Goal: Check status: Check status

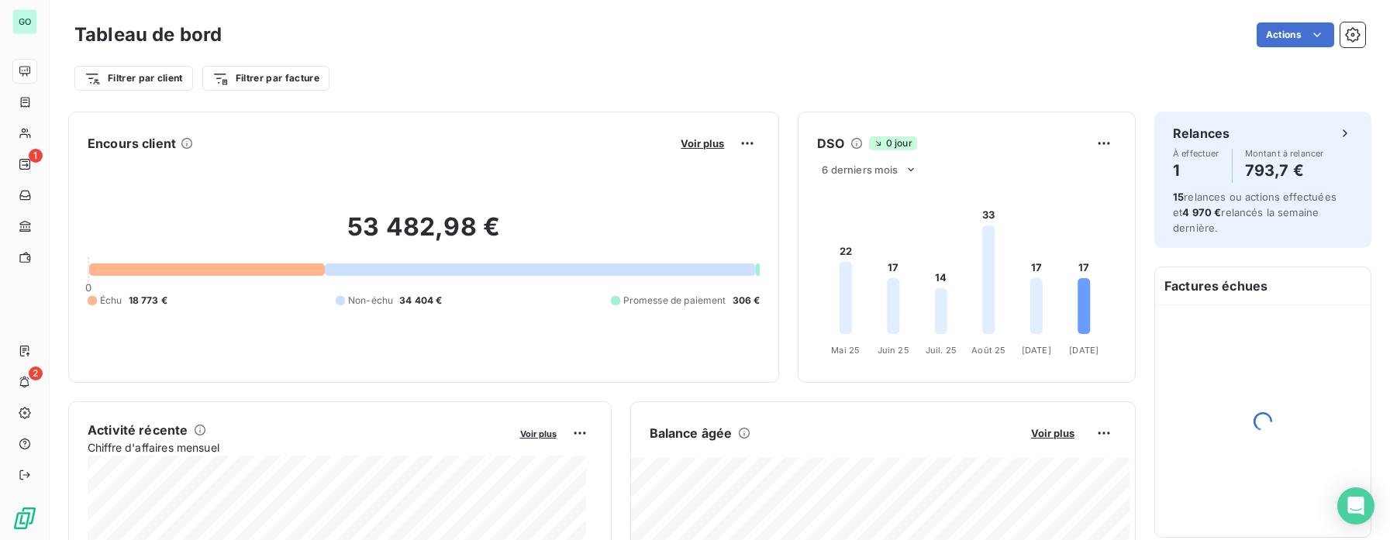
click at [784, 6] on div "Tableau de bord Actions Filtrer par client Filtrer par facture" at bounding box center [720, 51] width 1340 height 102
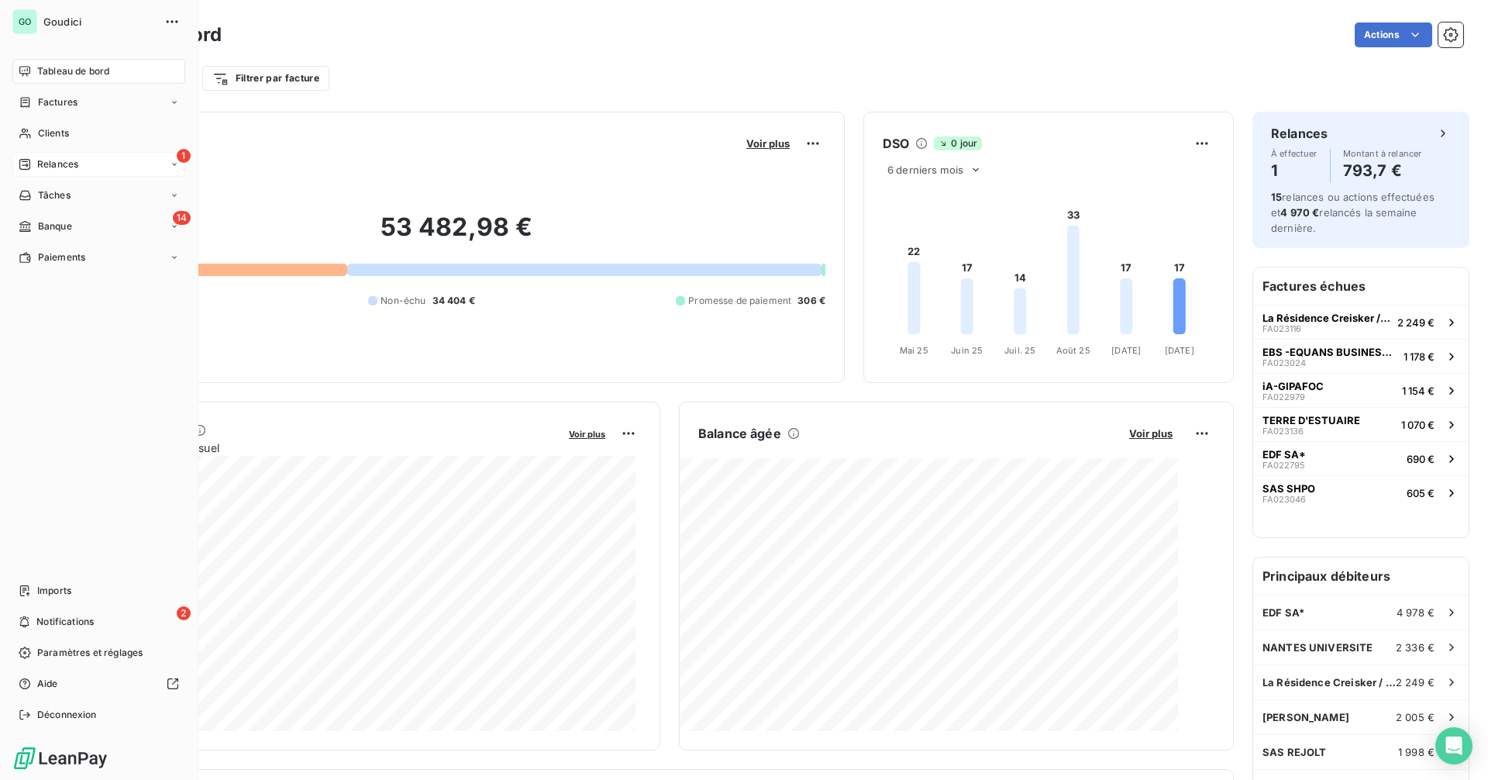
drag, startPoint x: 43, startPoint y: 166, endPoint x: 53, endPoint y: 166, distance: 9.3
click at [43, 166] on span "Relances" at bounding box center [57, 164] width 41 height 14
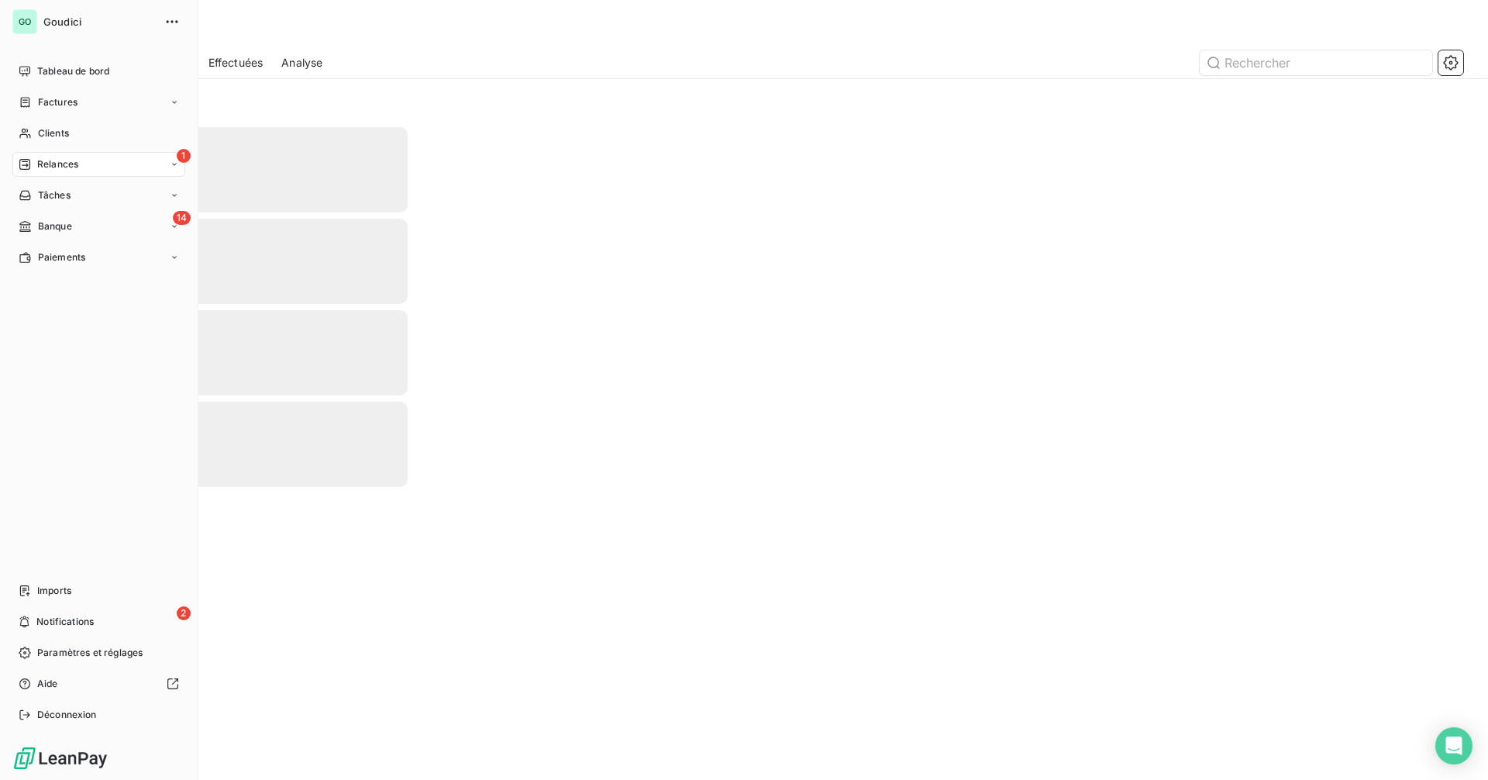
click at [72, 167] on span "Relances" at bounding box center [57, 164] width 41 height 14
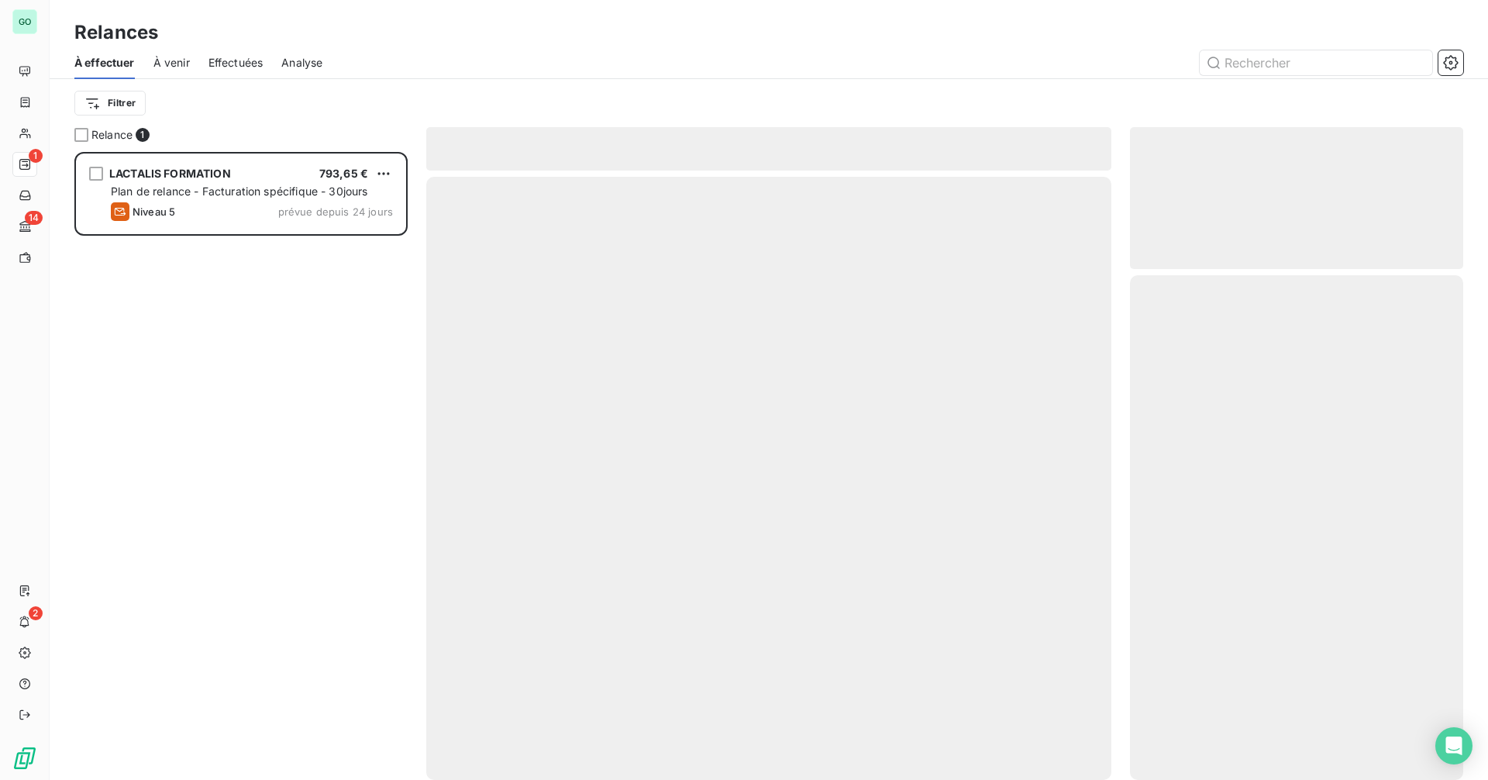
scroll to position [616, 322]
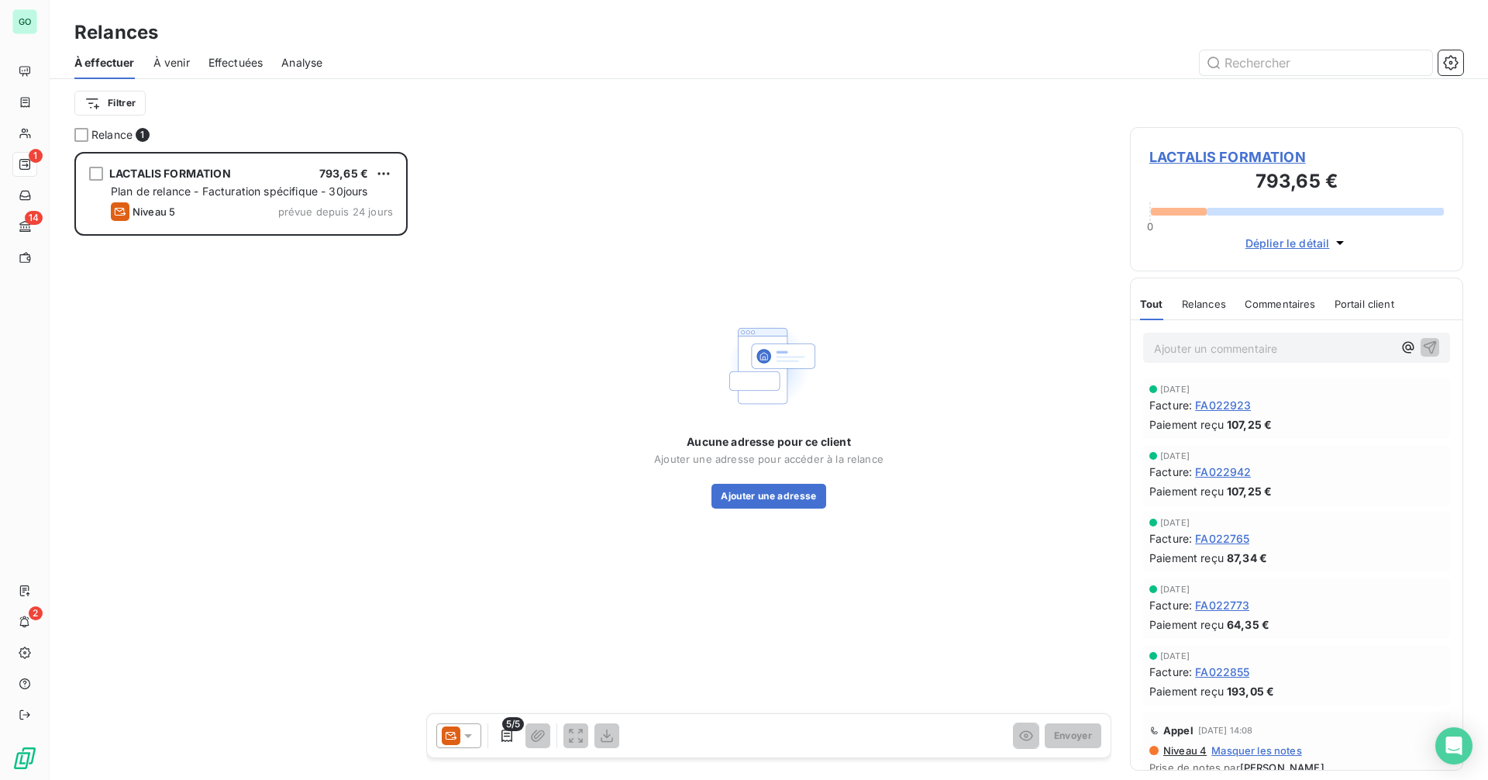
click at [1238, 160] on span "LACTALIS FORMATION" at bounding box center [1296, 156] width 295 height 21
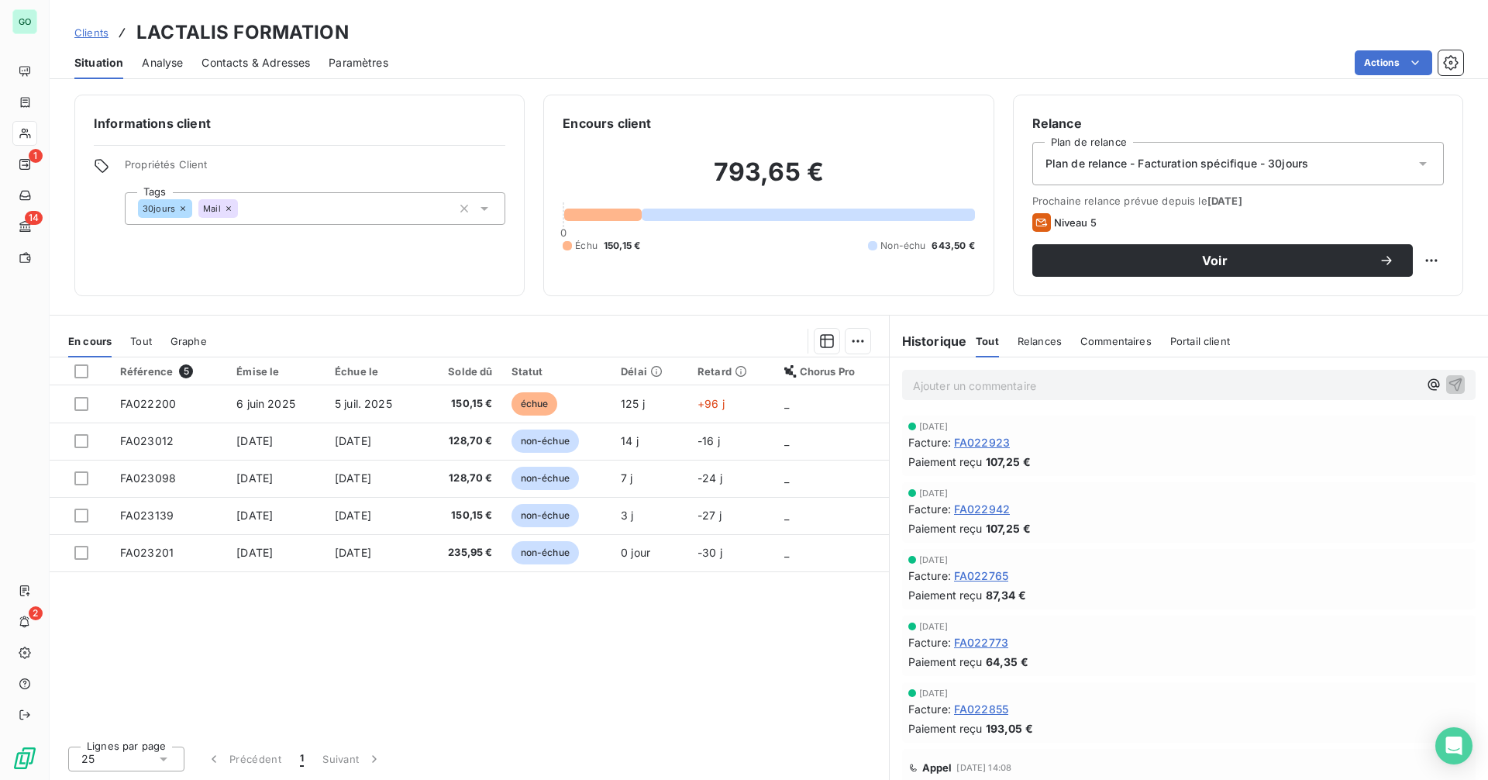
click at [136, 343] on span "Tout" at bounding box center [141, 341] width 22 height 12
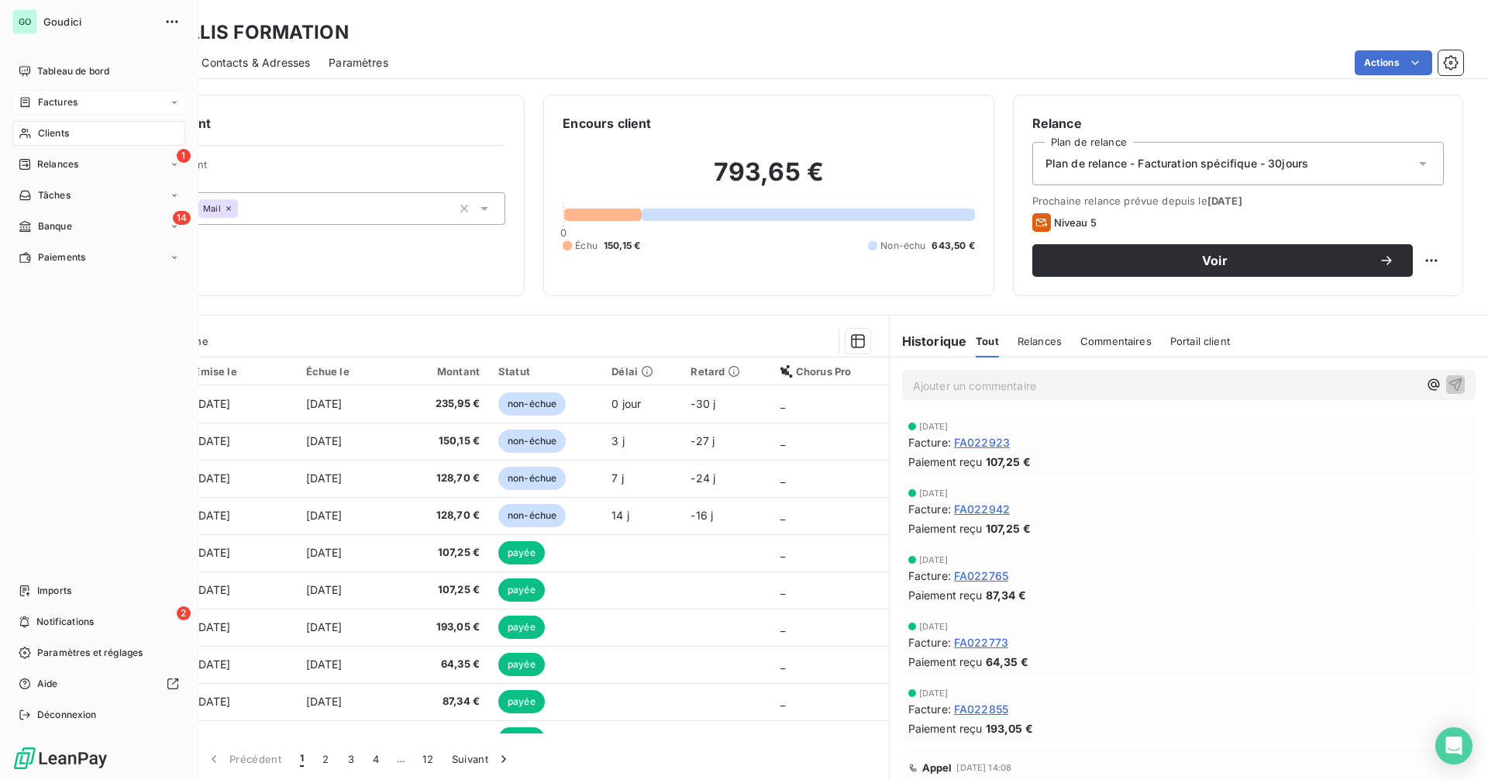
click at [129, 101] on div "Factures" at bounding box center [98, 102] width 173 height 25
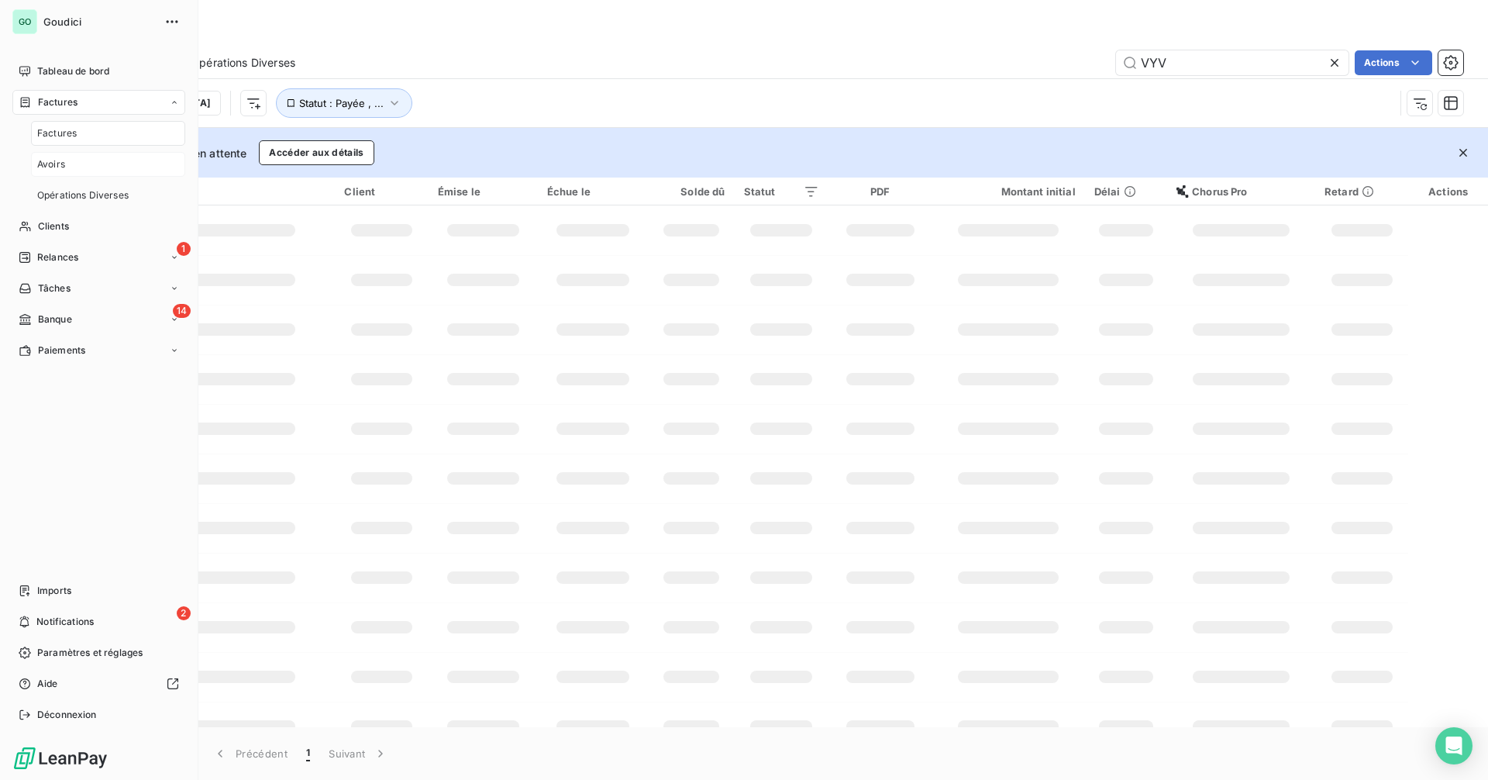
click at [48, 170] on span "Avoirs" at bounding box center [51, 164] width 28 height 14
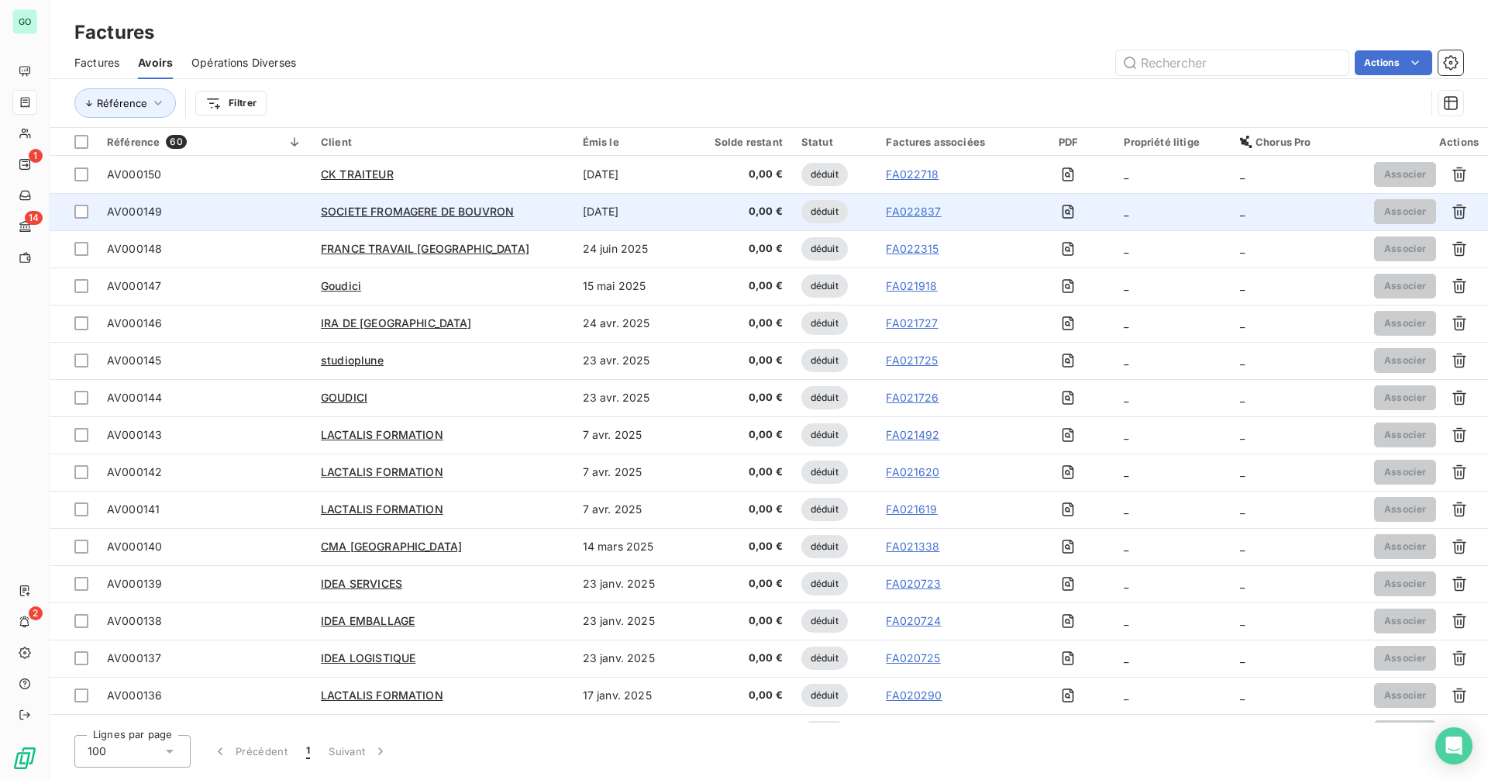
click at [134, 211] on span "AV000149" at bounding box center [134, 211] width 55 height 13
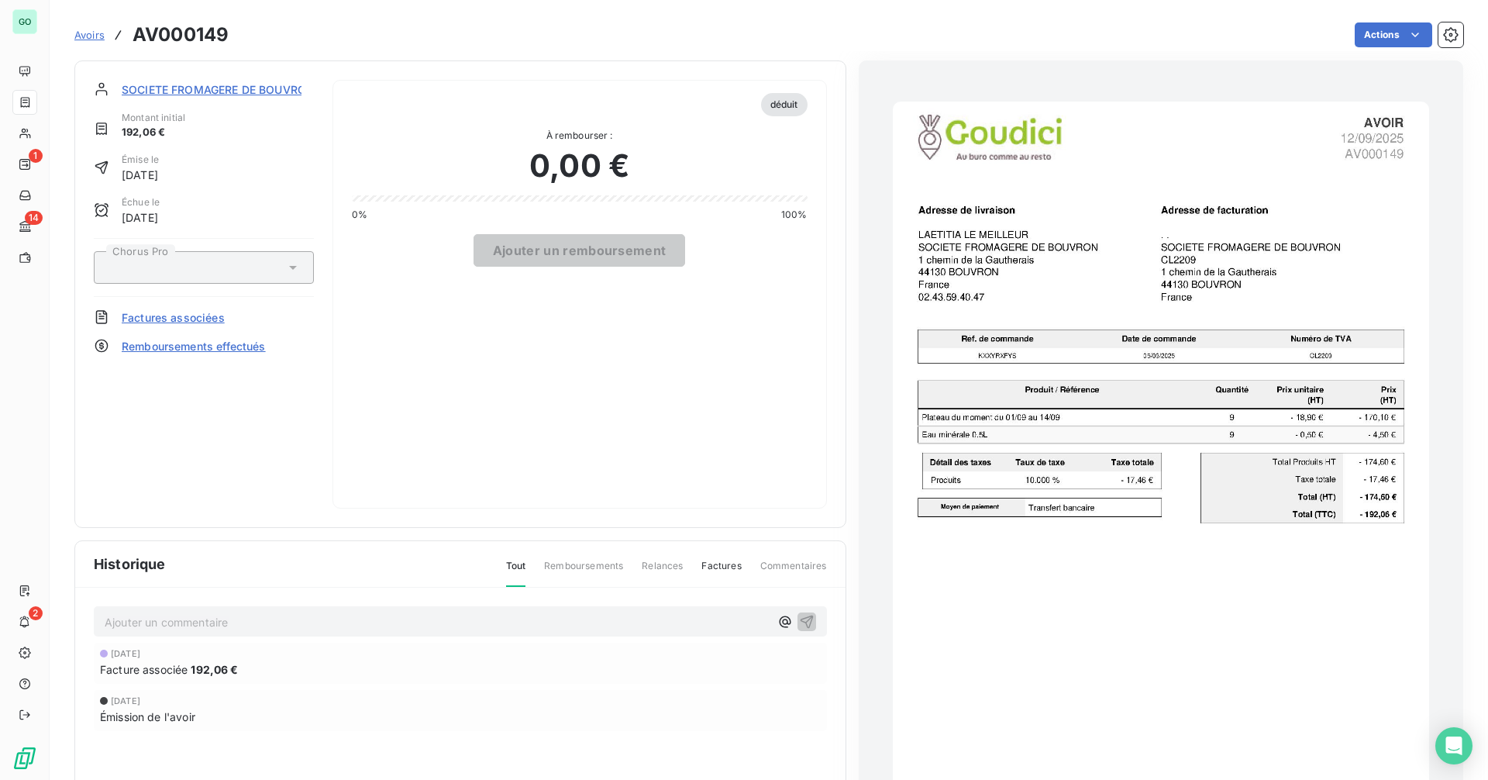
click at [140, 649] on span "[DATE]" at bounding box center [125, 653] width 29 height 9
click at [175, 322] on span "Factures associées" at bounding box center [173, 317] width 103 height 16
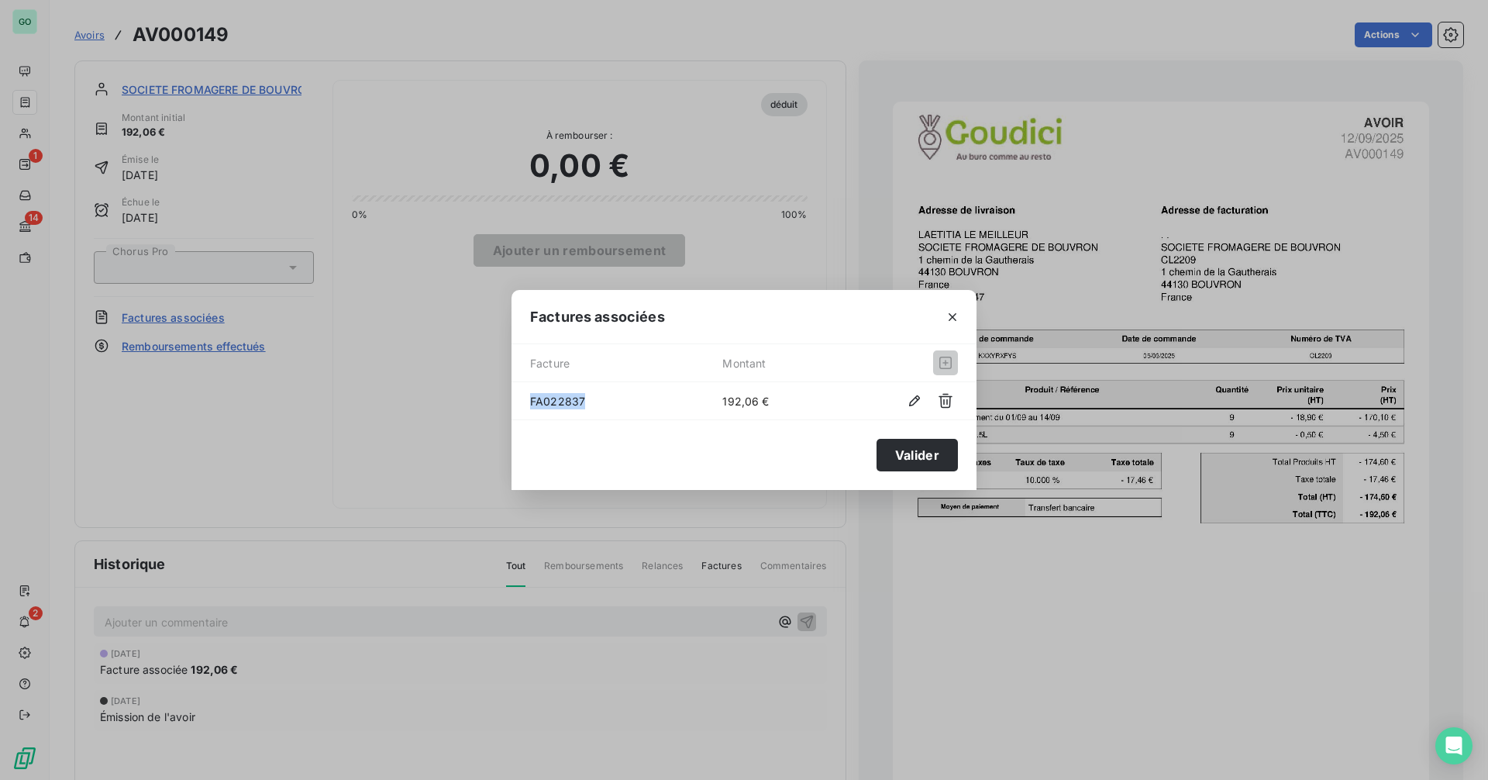
drag, startPoint x: 584, startPoint y: 401, endPoint x: 500, endPoint y: 398, distance: 84.5
click at [500, 398] on div "Factures associées Facture Montant FA022837 192,06 € [PERSON_NAME]" at bounding box center [744, 390] width 1488 height 780
click at [949, 319] on icon "button" at bounding box center [953, 317] width 16 height 16
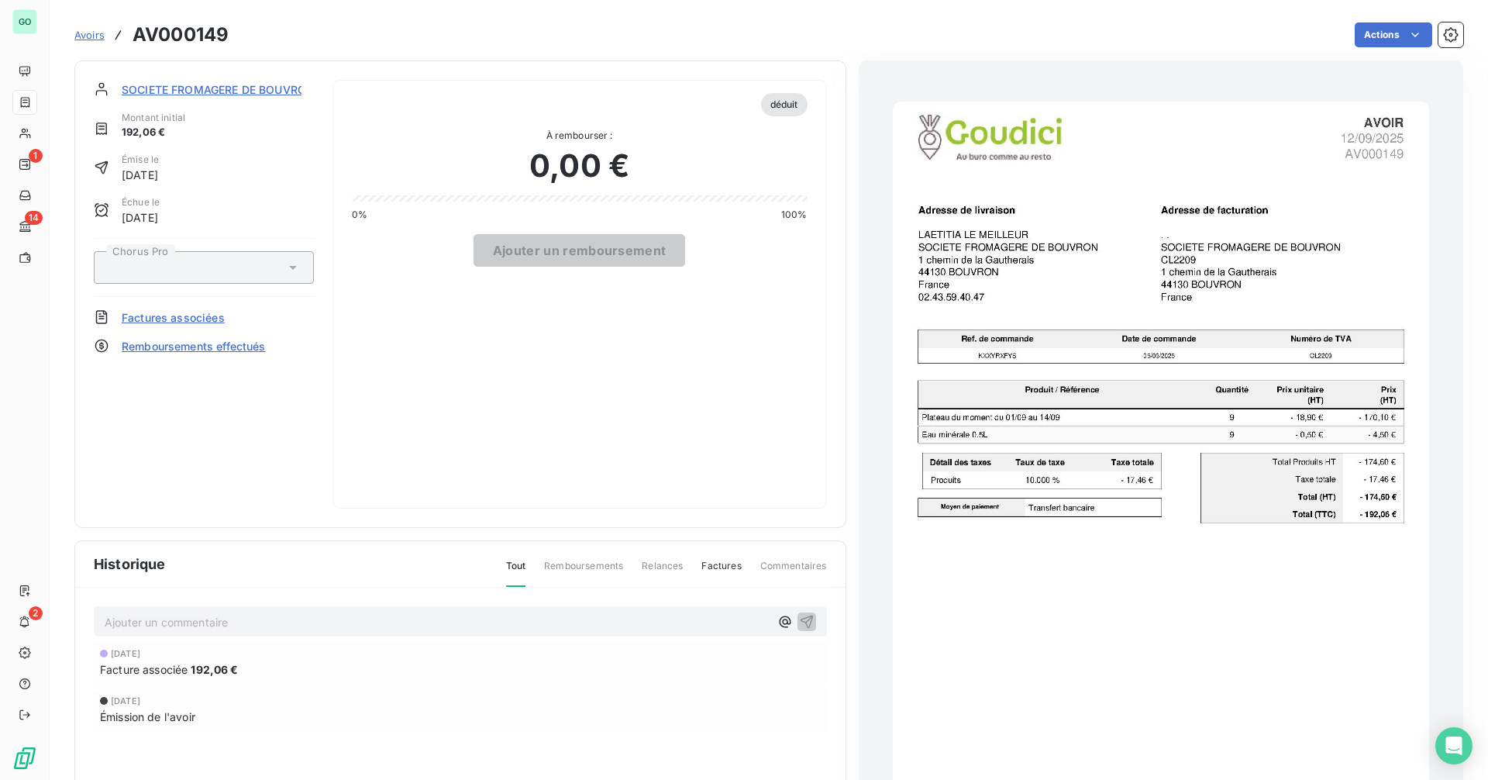
click at [262, 87] on span "SOCIETE FROMAGERE DE BOUVRON" at bounding box center [218, 89] width 193 height 16
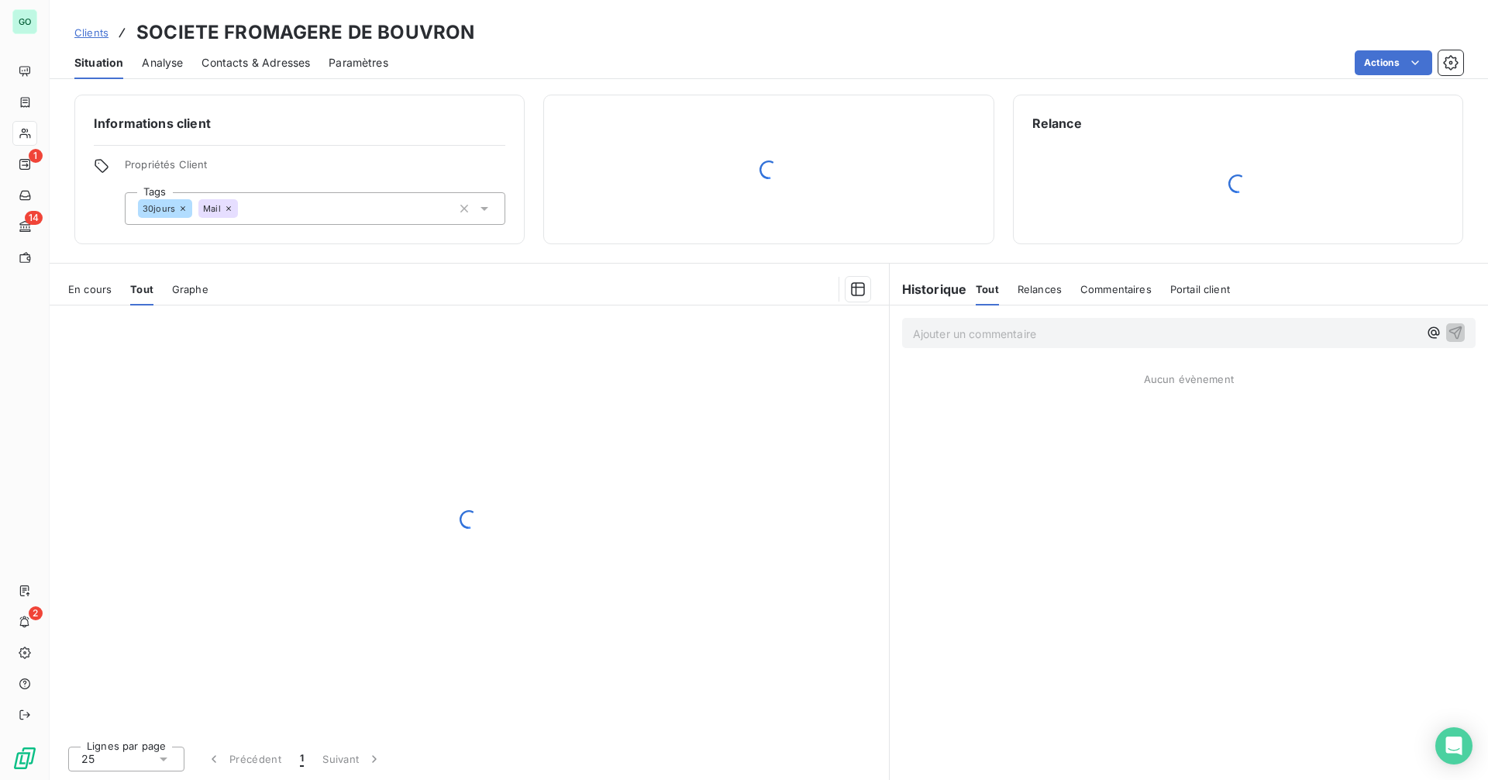
click at [254, 74] on div "Contacts & Adresses" at bounding box center [256, 63] width 109 height 33
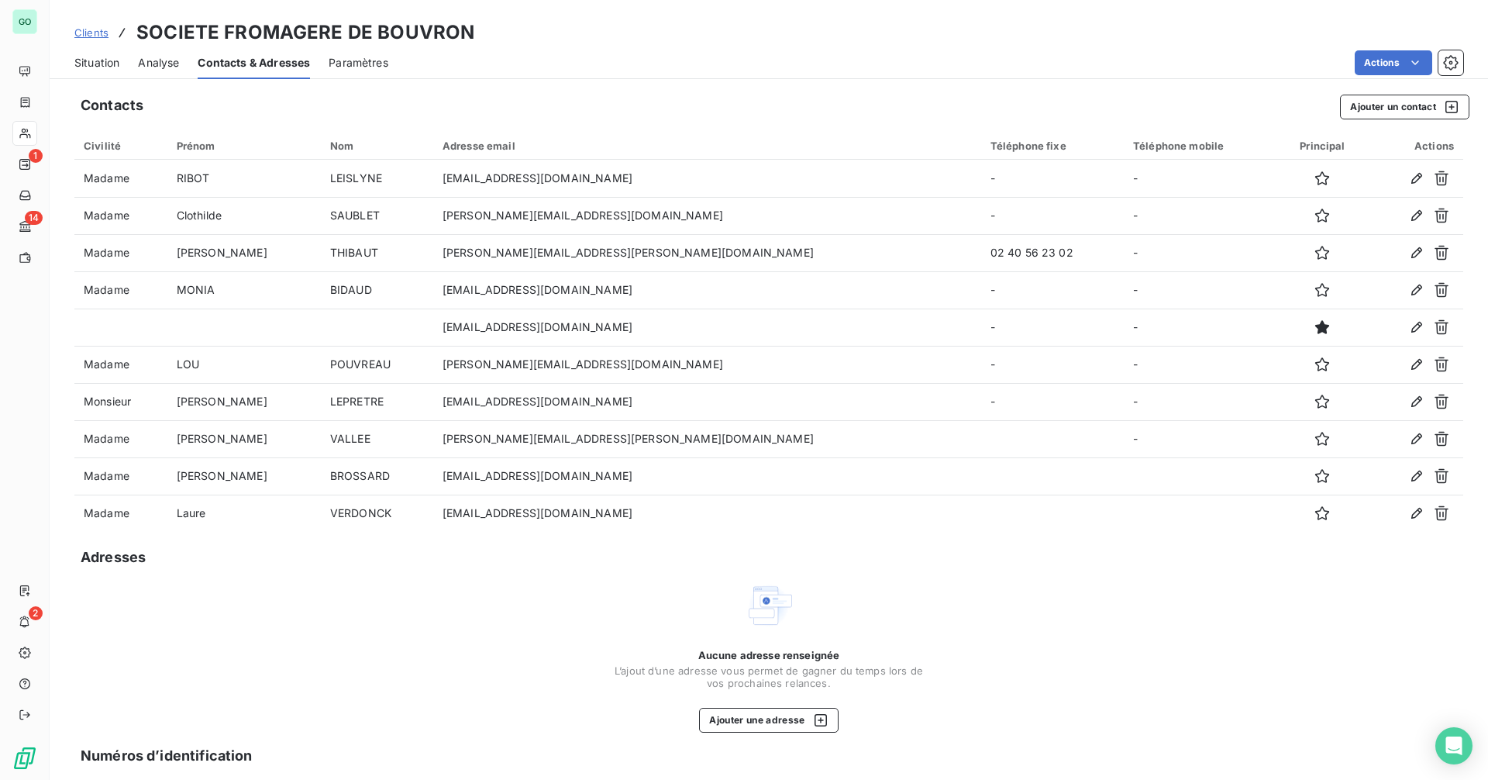
click at [91, 66] on span "Situation" at bounding box center [96, 63] width 45 height 16
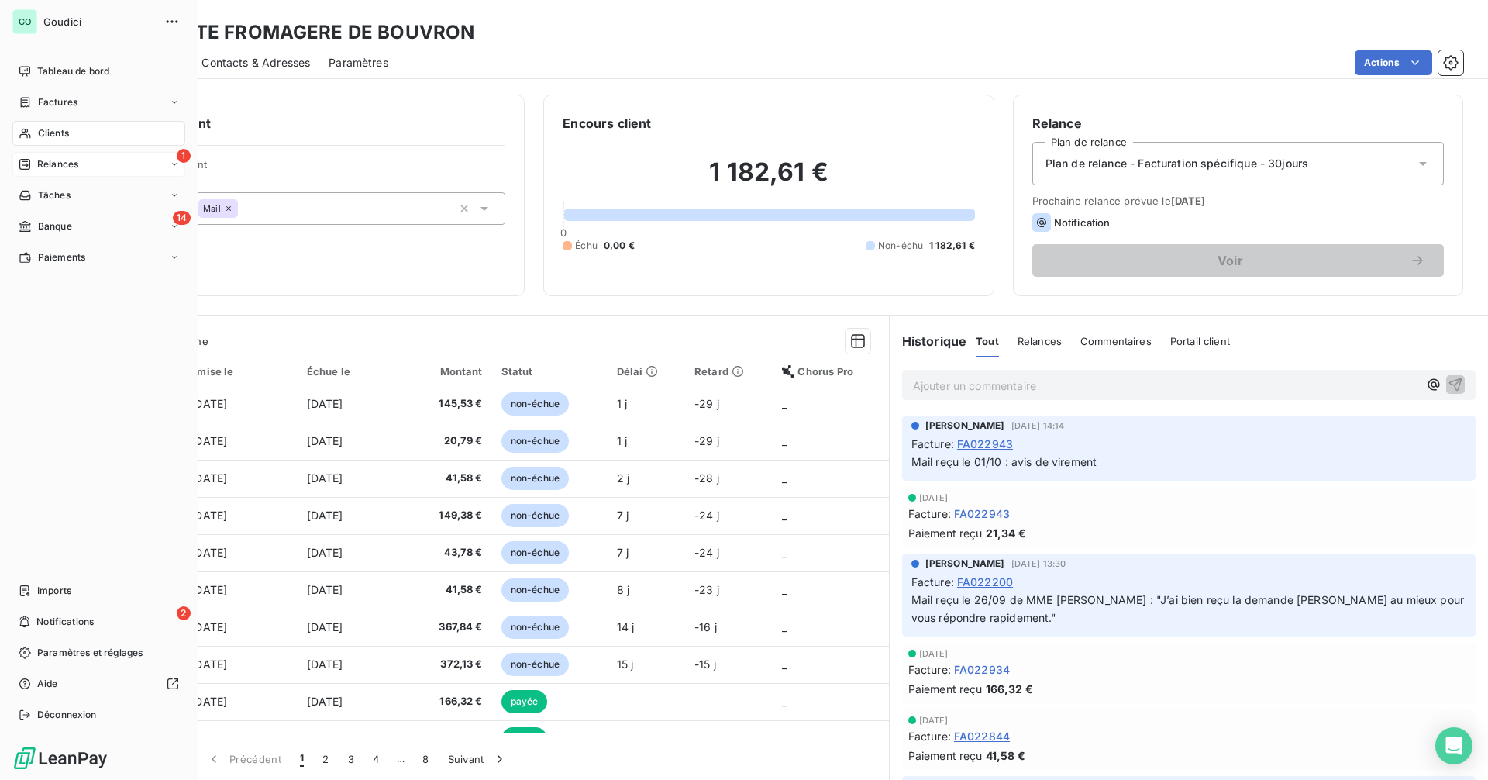
click at [76, 152] on div "1 Relances" at bounding box center [98, 164] width 173 height 25
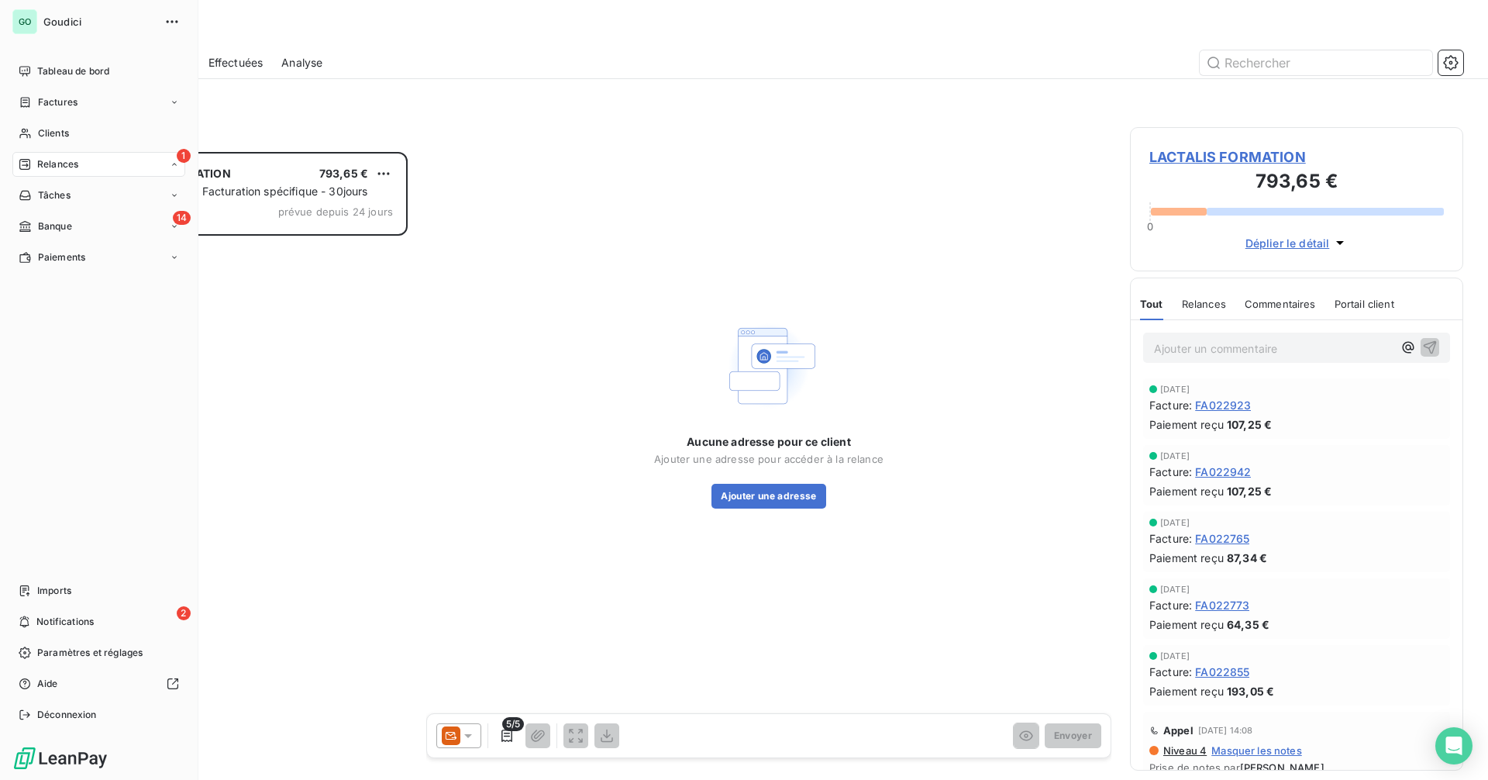
scroll to position [616, 322]
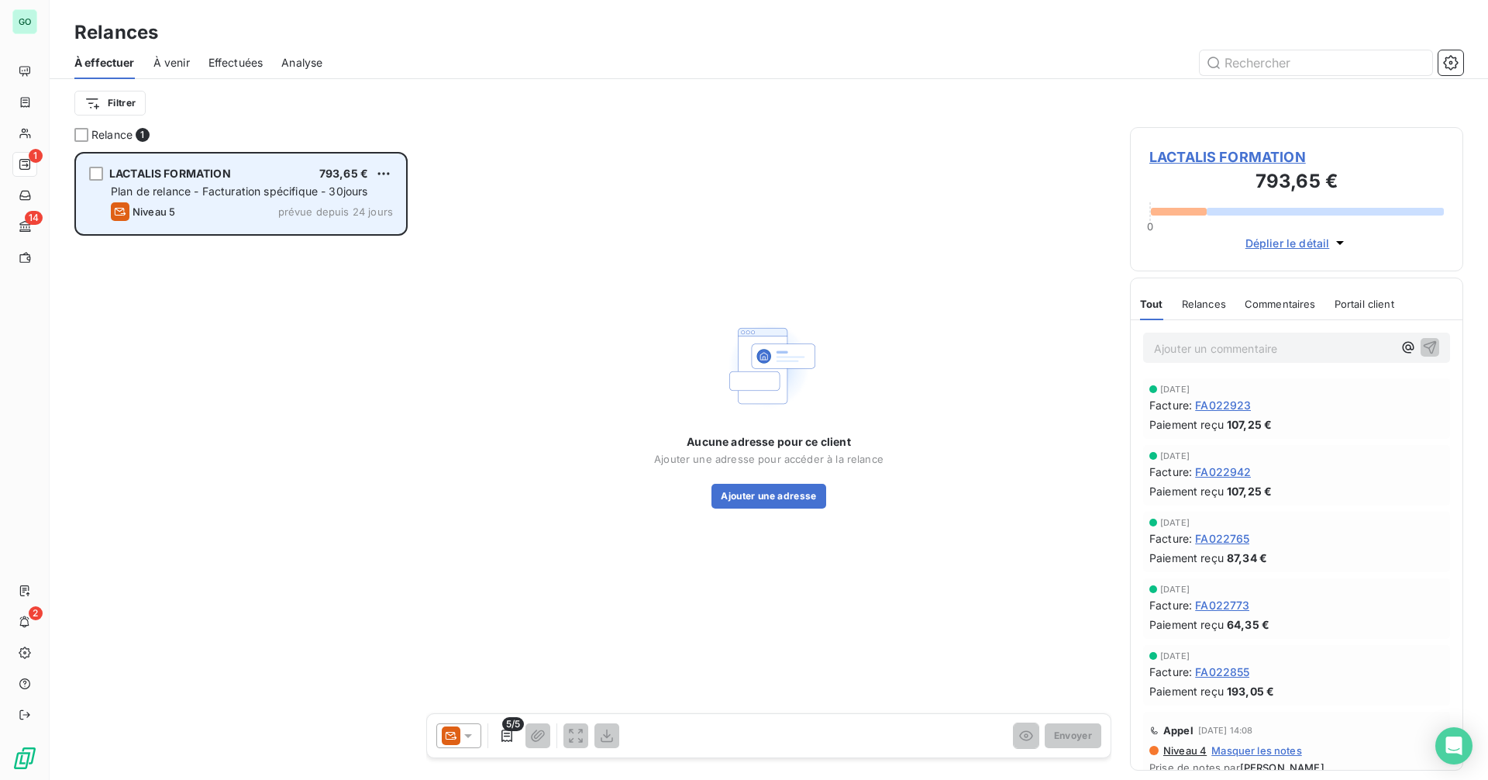
click at [246, 189] on span "Plan de relance - Facturation spécifique - 30jours" at bounding box center [239, 190] width 257 height 13
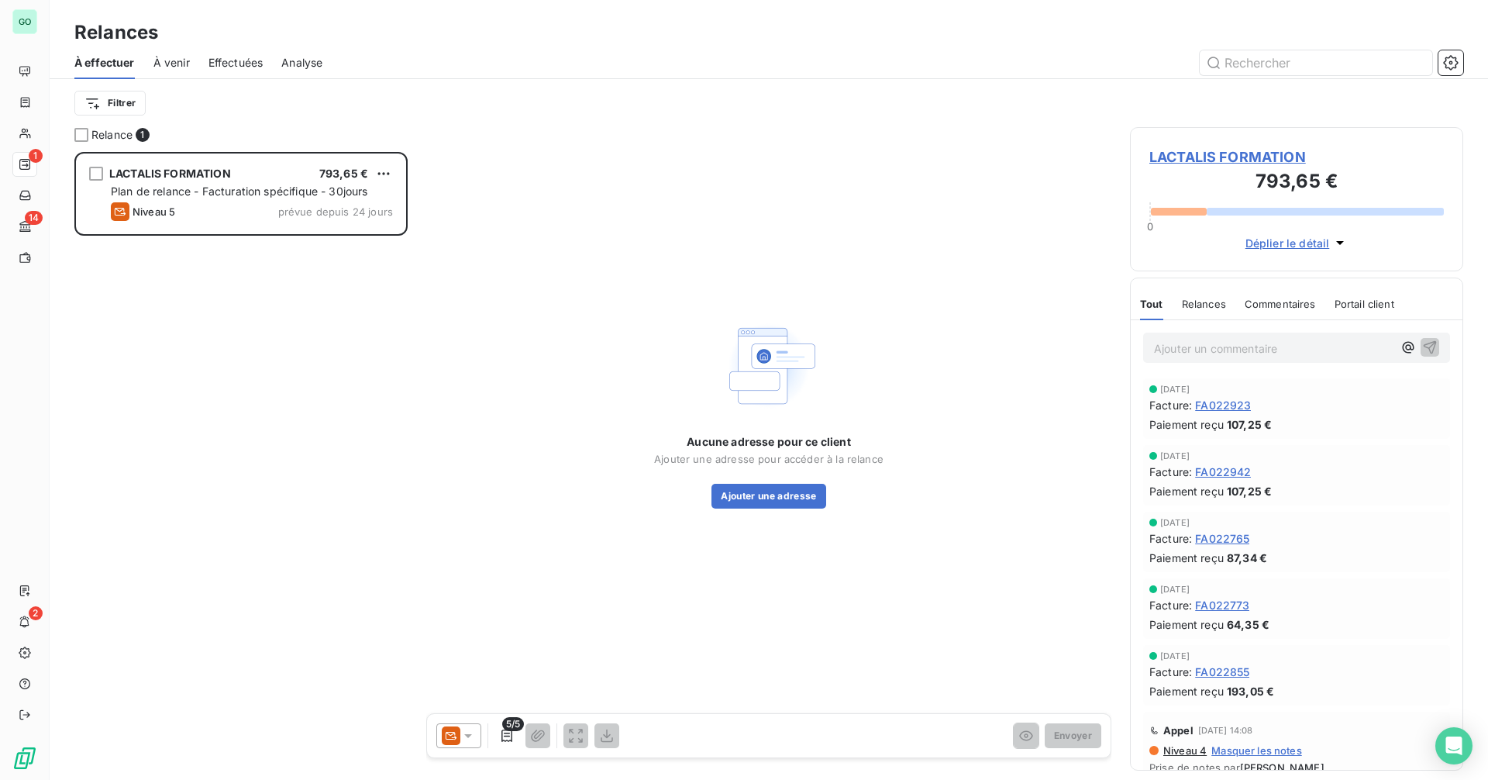
click at [1242, 162] on span "LACTALIS FORMATION" at bounding box center [1296, 156] width 295 height 21
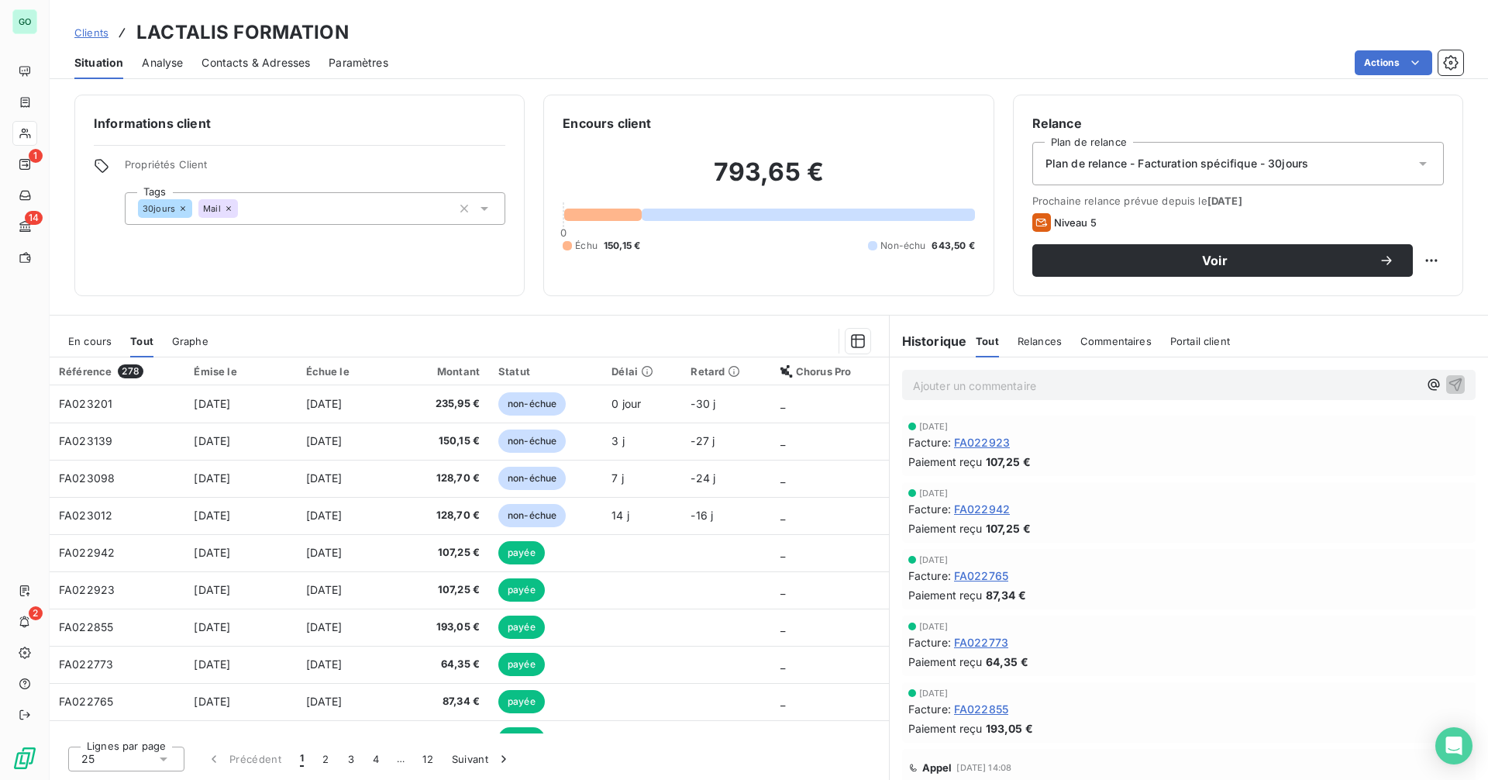
drag, startPoint x: 91, startPoint y: 338, endPoint x: 140, endPoint y: 342, distance: 49.8
click at [92, 338] on span "En cours" at bounding box center [89, 341] width 43 height 12
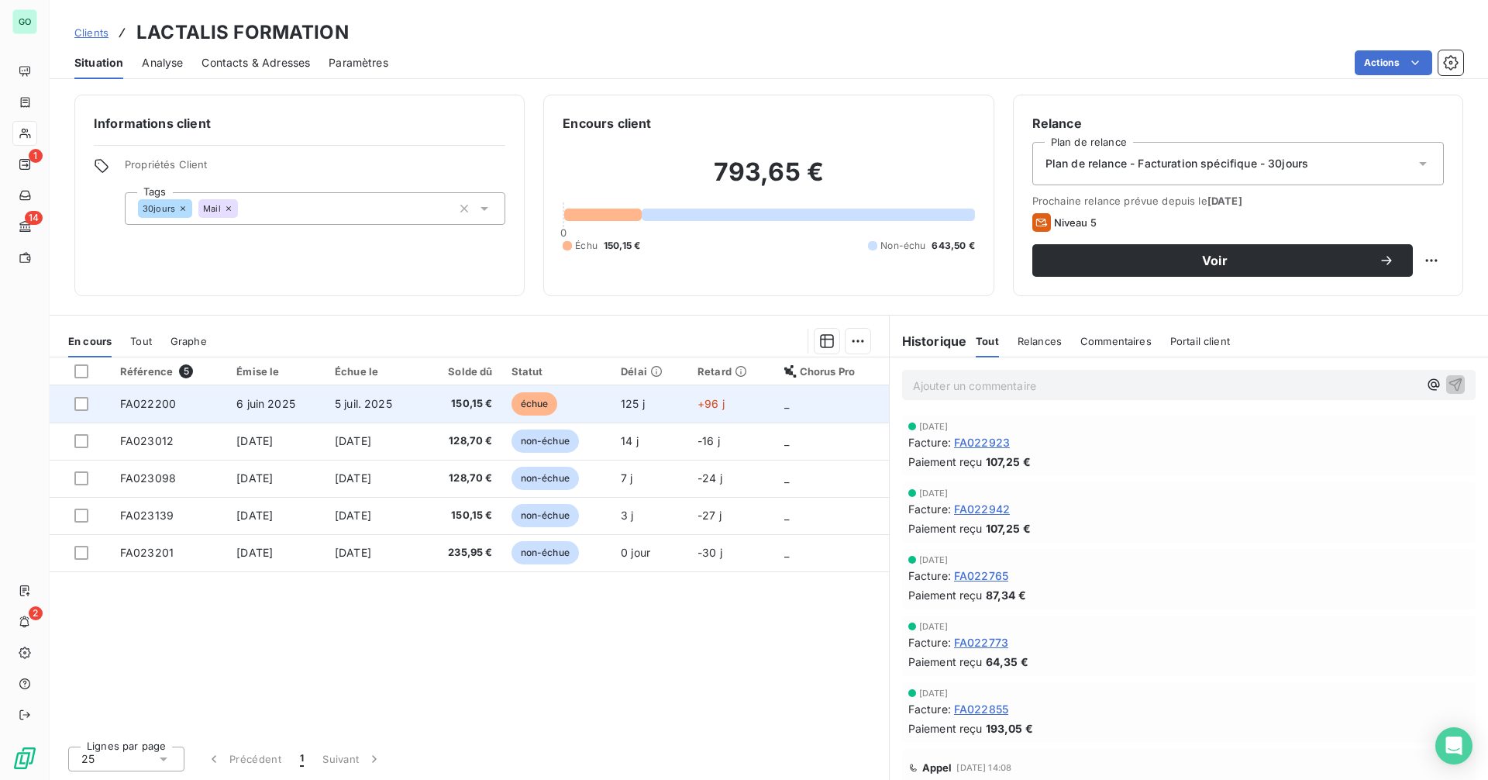
click at [357, 404] on span "5 juil. 2025" at bounding box center [363, 403] width 57 height 13
